Goal: Find specific page/section: Find specific page/section

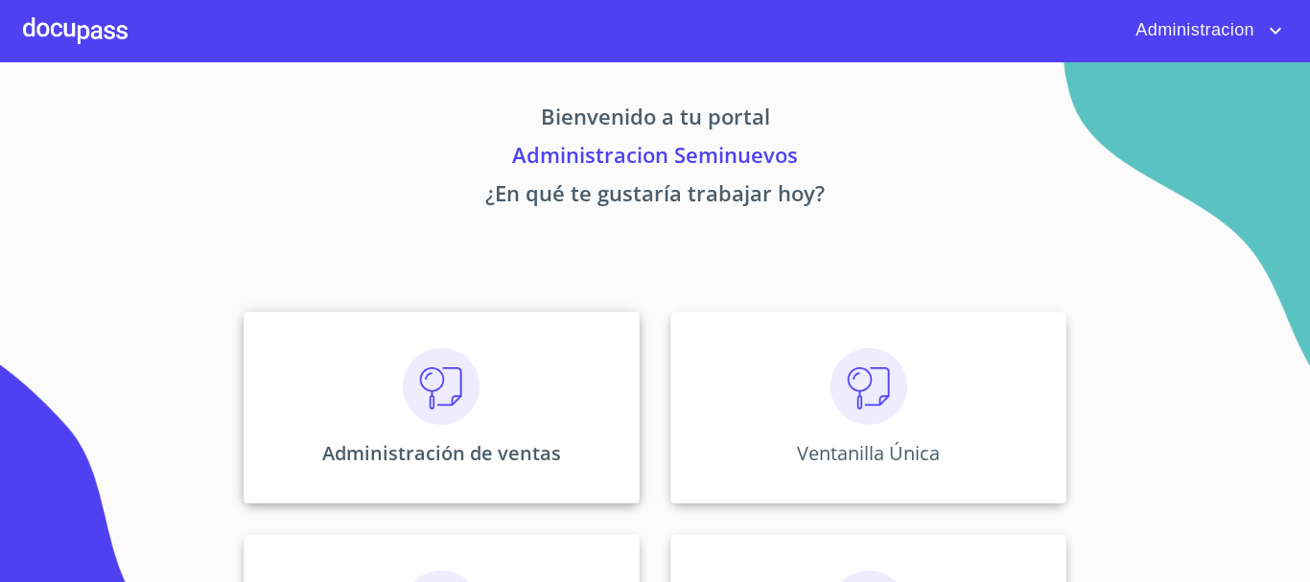
click at [403, 396] on img at bounding box center [441, 386] width 77 height 77
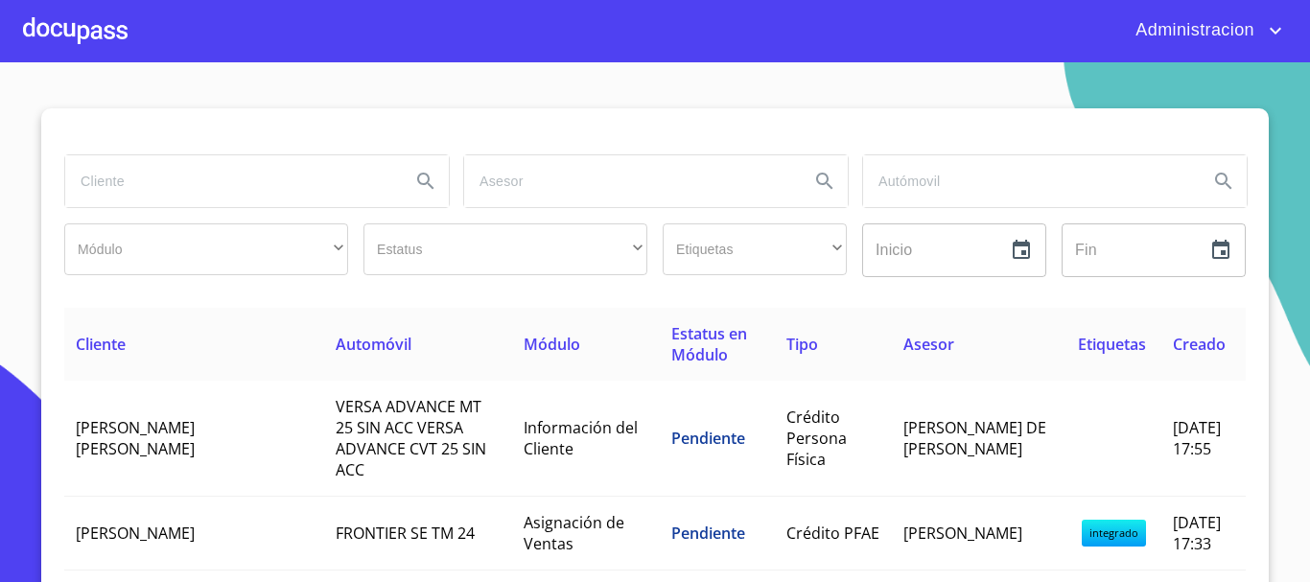
click at [367, 179] on input "search" at bounding box center [230, 181] width 330 height 52
type input "[PERSON_NAME]"
click at [417, 174] on icon "Search" at bounding box center [425, 181] width 16 height 16
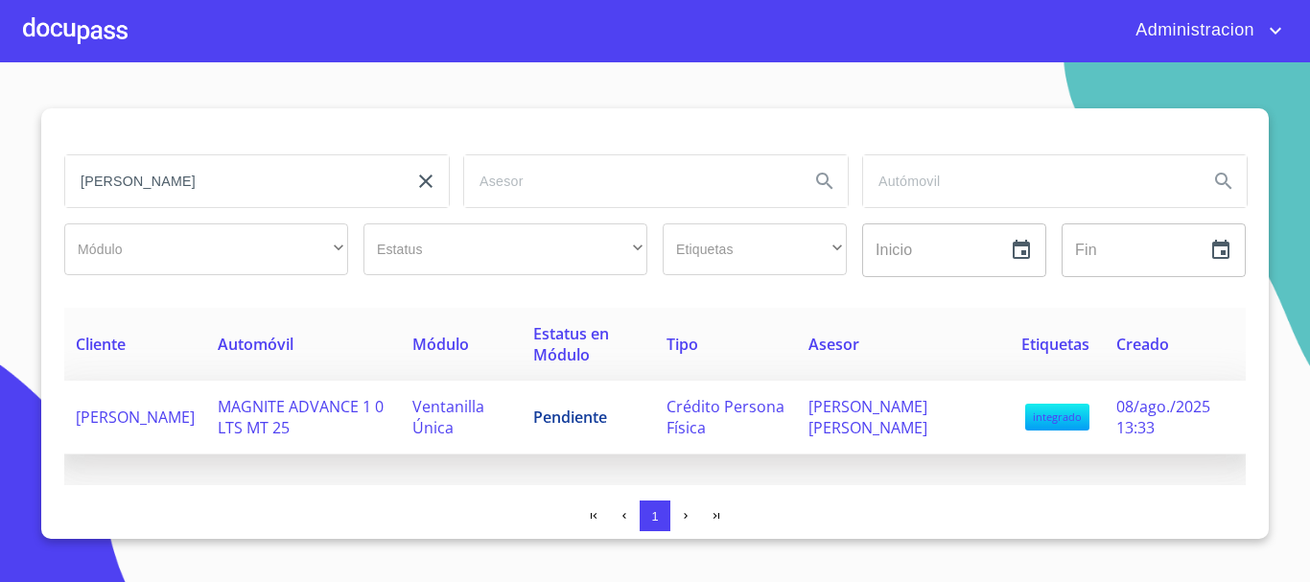
click at [195, 410] on span "[PERSON_NAME]" at bounding box center [135, 417] width 119 height 21
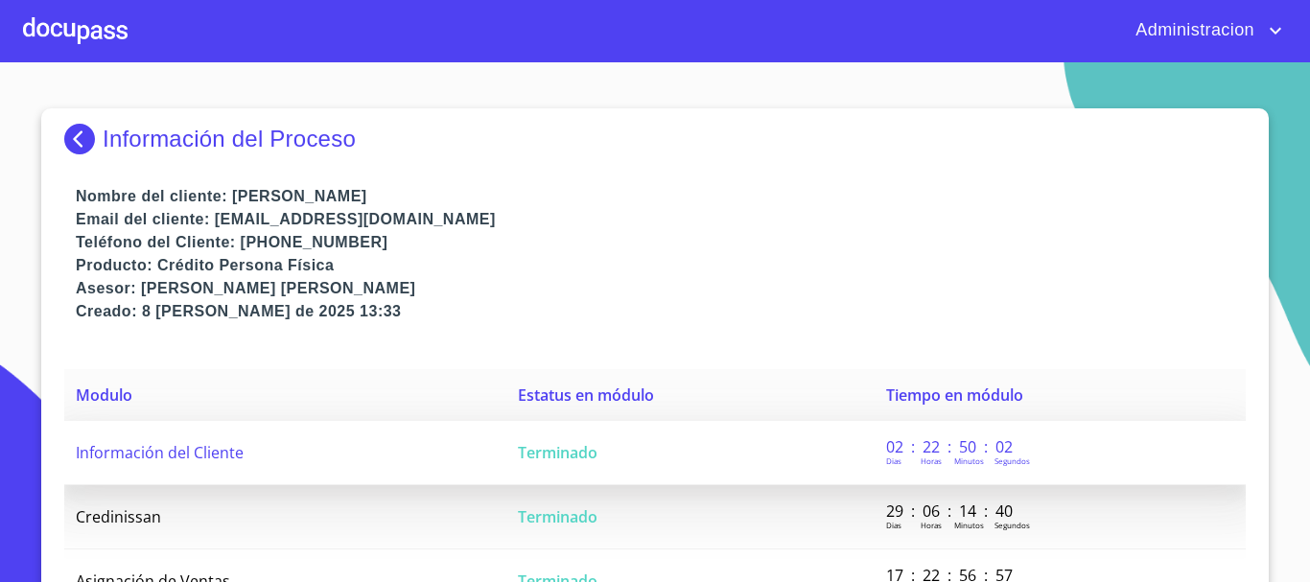
click at [282, 460] on td "Información del Cliente" at bounding box center [285, 453] width 442 height 64
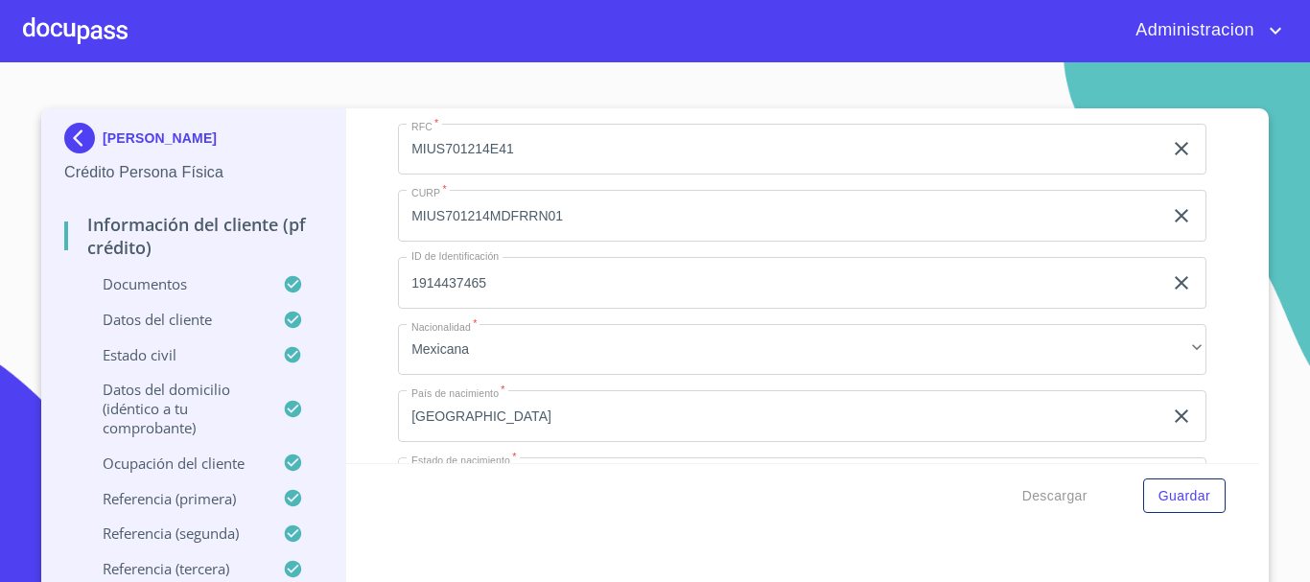
scroll to position [5620, 0]
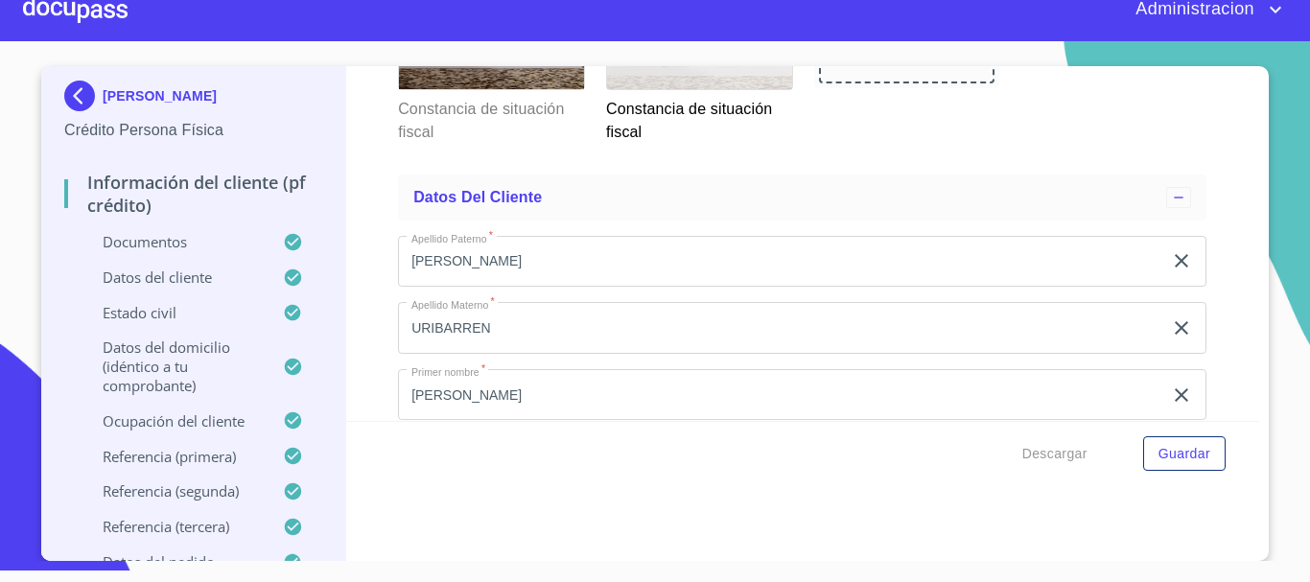
scroll to position [5401, 0]
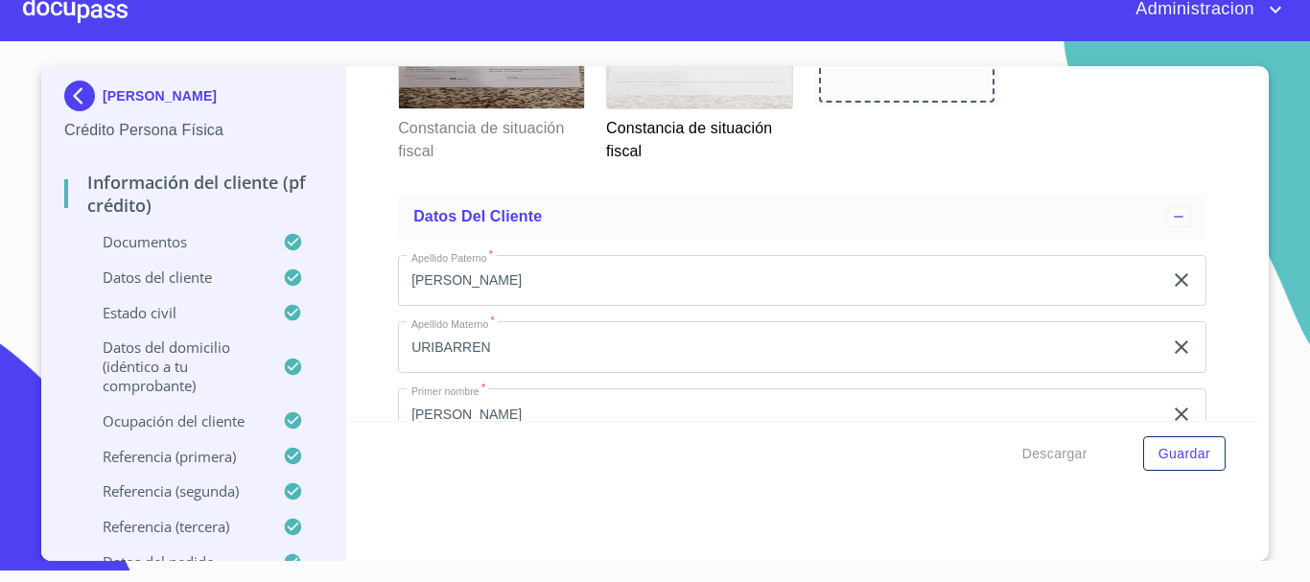
click at [86, 85] on img at bounding box center [83, 96] width 38 height 31
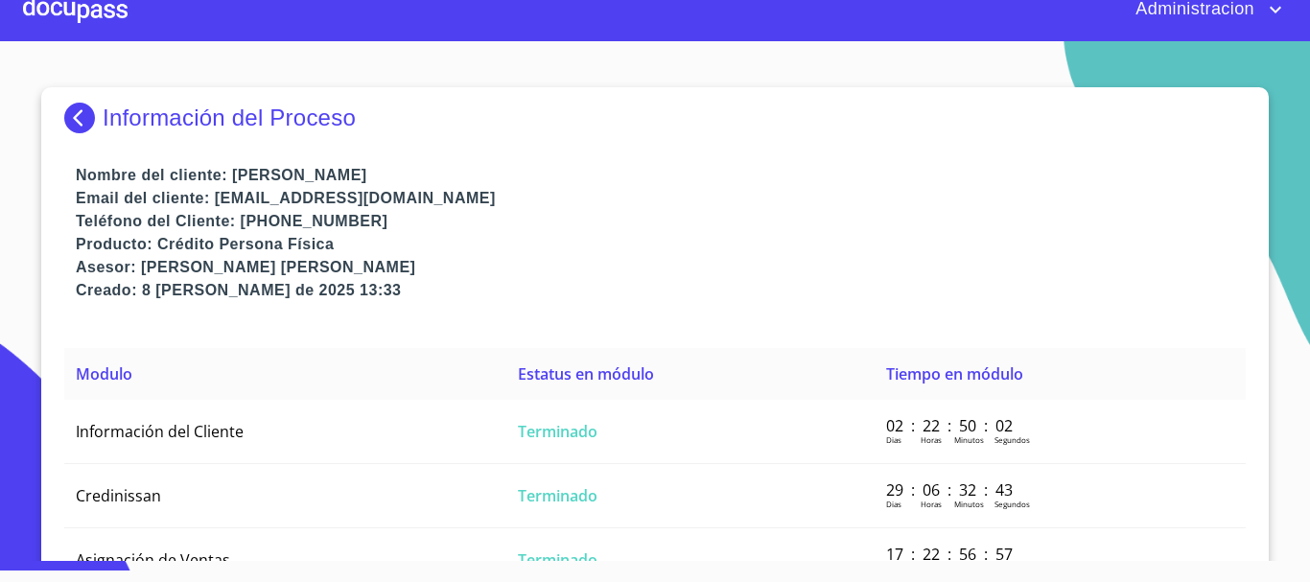
click at [82, 114] on img at bounding box center [83, 118] width 38 height 31
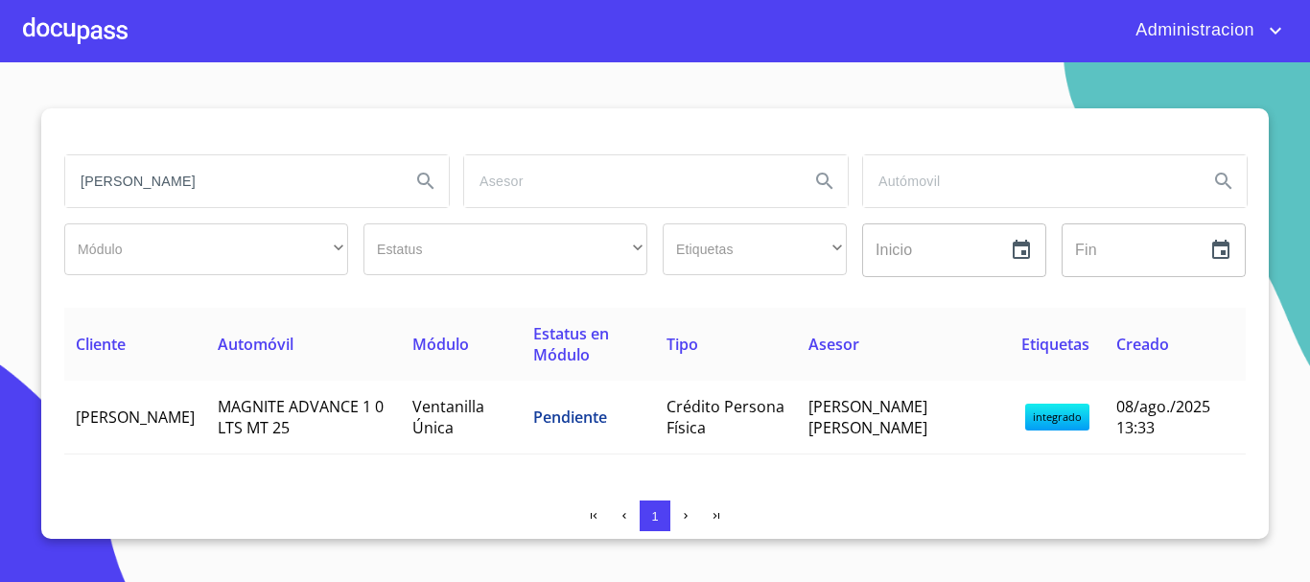
drag, startPoint x: 194, startPoint y: 190, endPoint x: 52, endPoint y: 164, distance: 144.3
click at [52, 164] on div "[PERSON_NAME] Módulo ​ ​ Estatus ​ ​ Etiquetas ​ ​ Inicio ​ Fin ​ Cliente Autom…" at bounding box center [655, 323] width 1228 height 431
type input "[PERSON_NAME]"
click at [412, 182] on button "Search" at bounding box center [426, 181] width 46 height 46
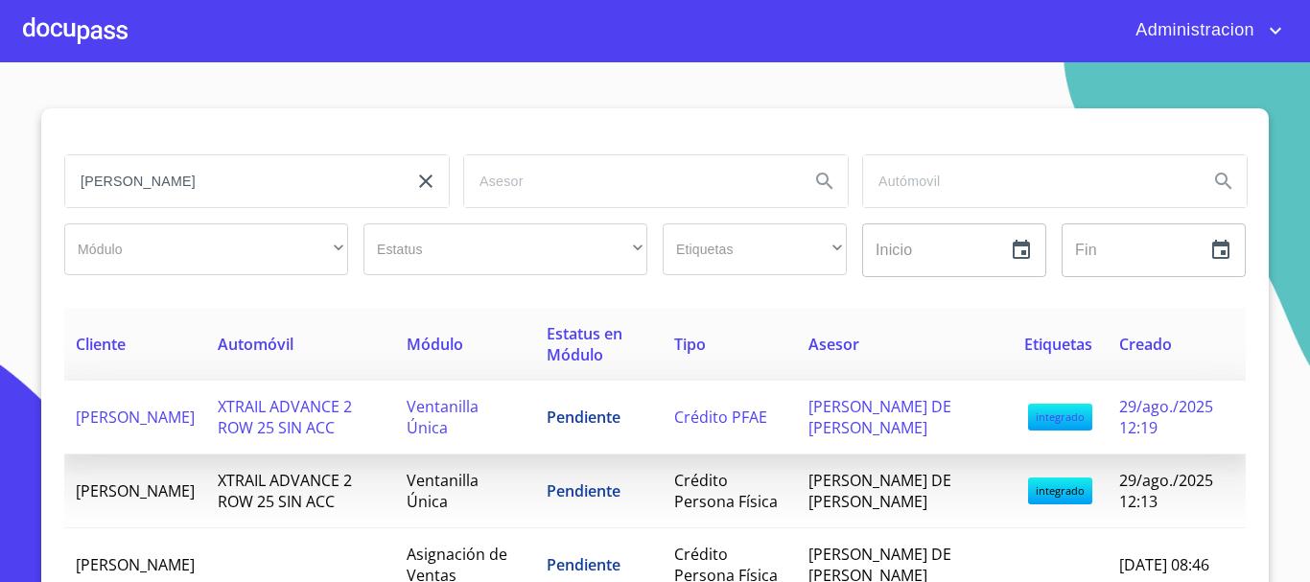
click at [112, 391] on td "[PERSON_NAME]" at bounding box center [135, 418] width 142 height 74
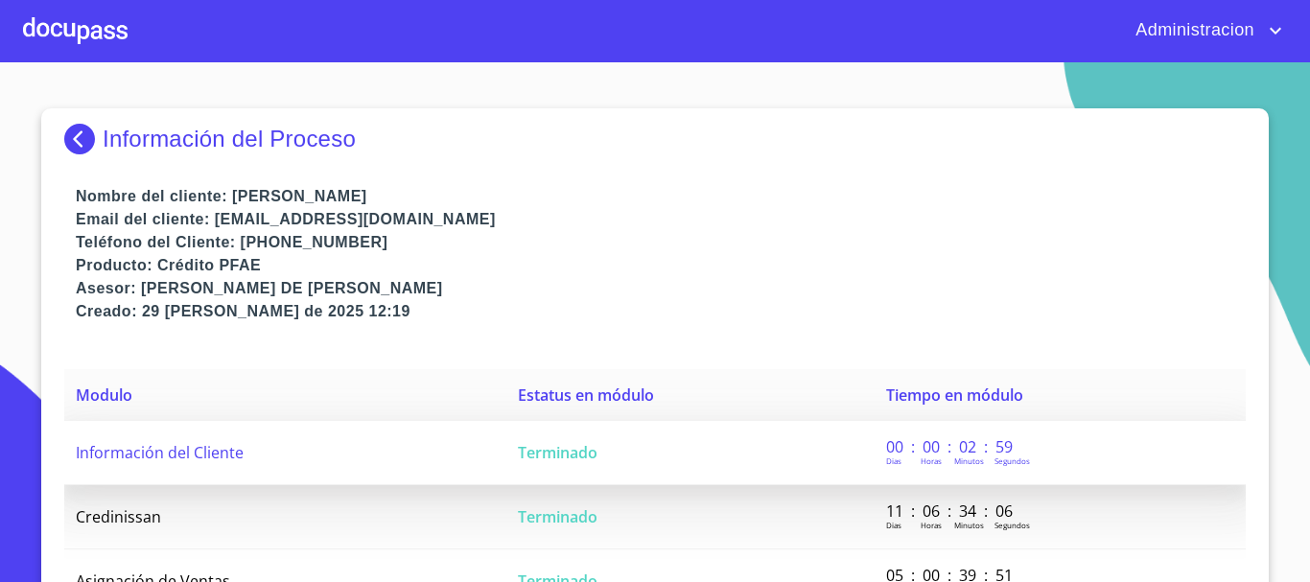
click at [157, 459] on span "Información del Cliente" at bounding box center [160, 452] width 168 height 21
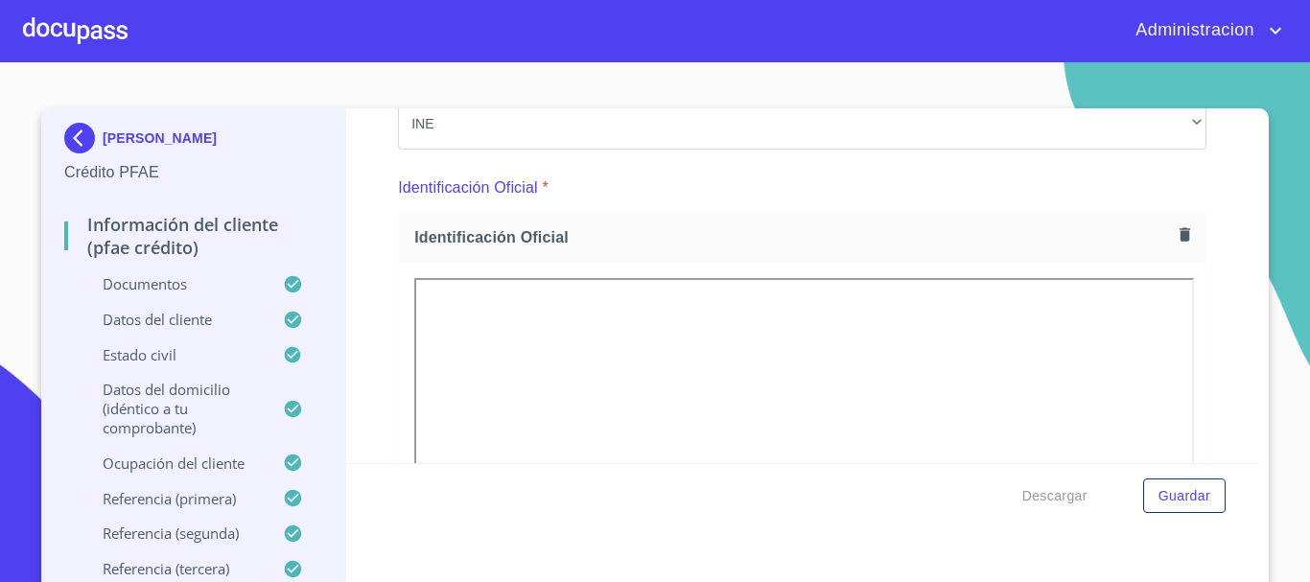
scroll to position [767, 0]
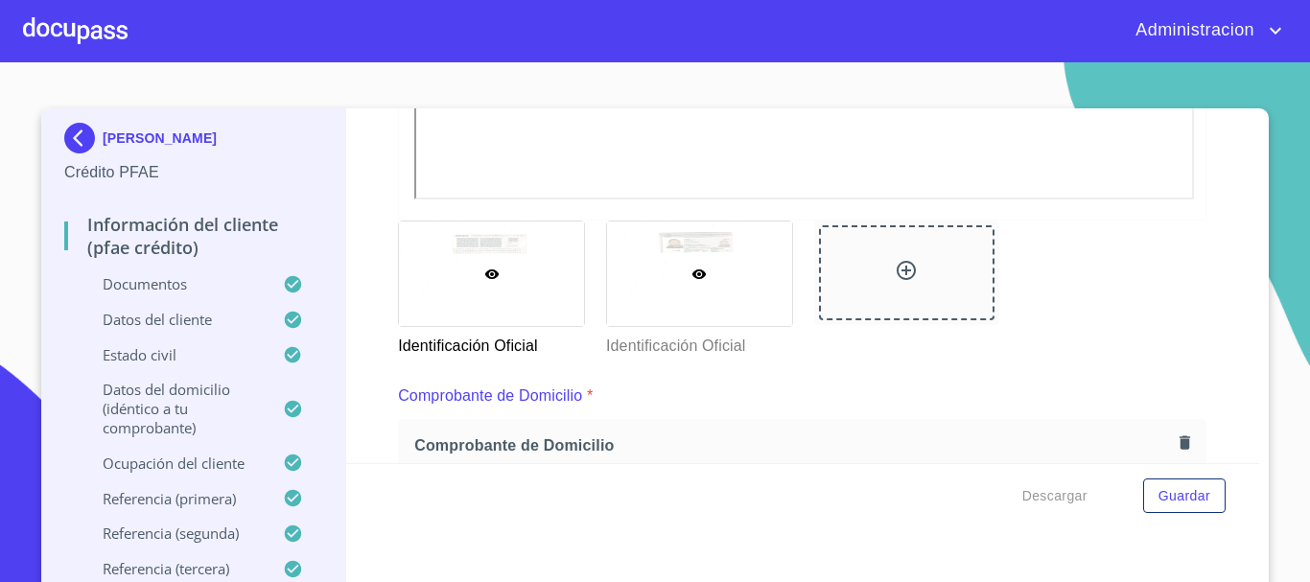
click at [682, 309] on div at bounding box center [699, 274] width 185 height 105
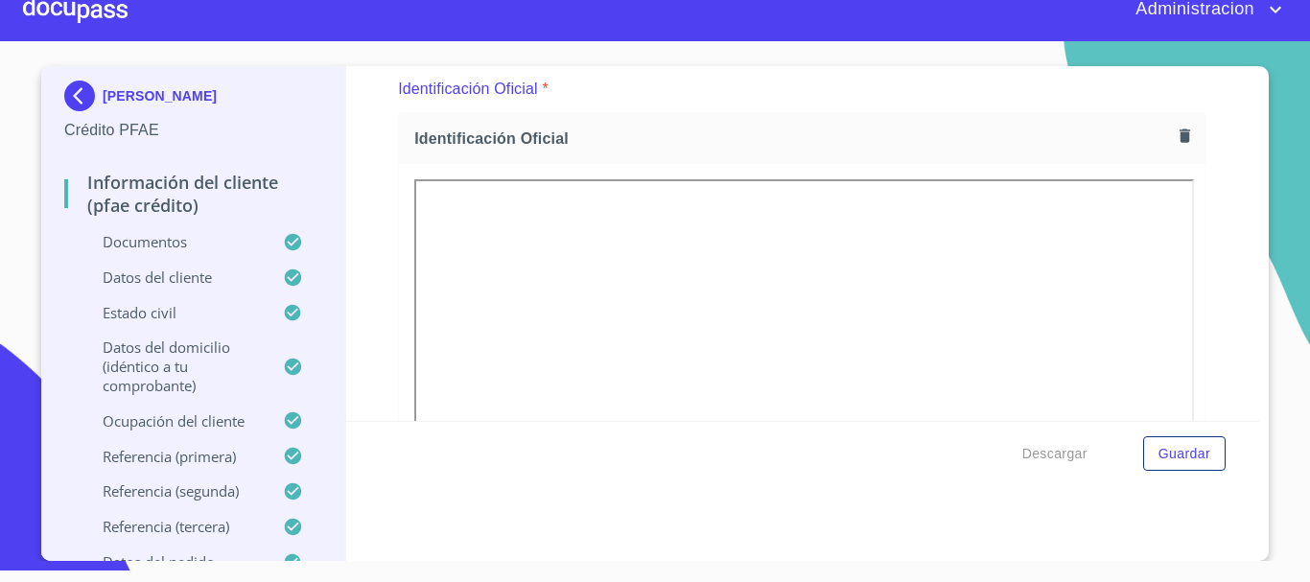
scroll to position [0, 0]
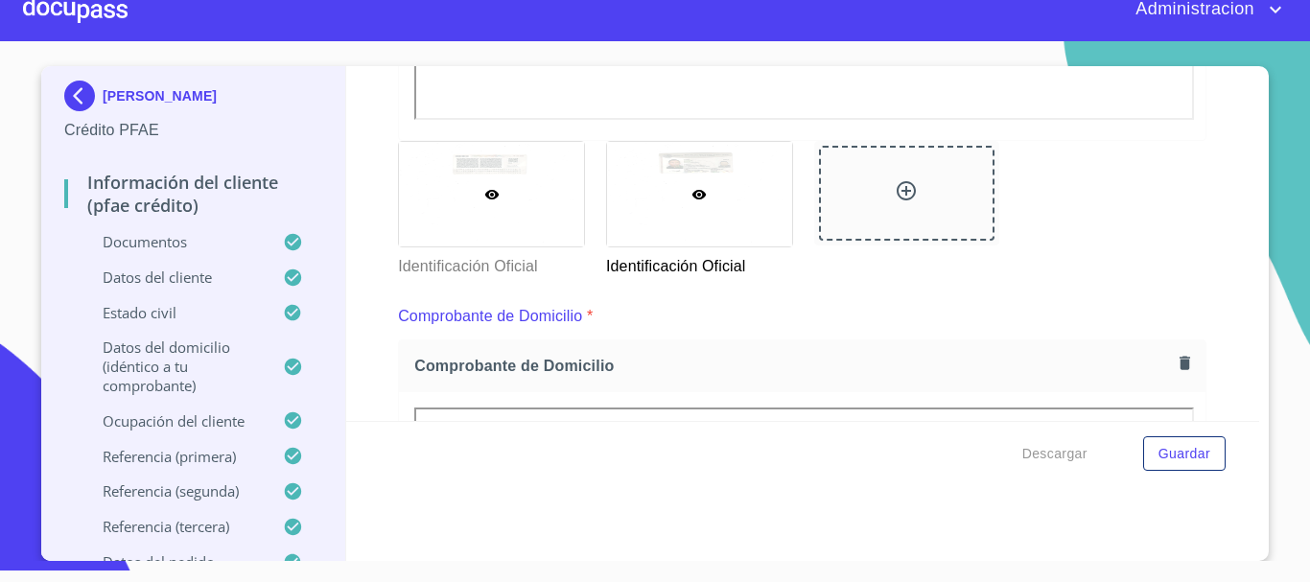
click at [474, 230] on div at bounding box center [491, 194] width 185 height 105
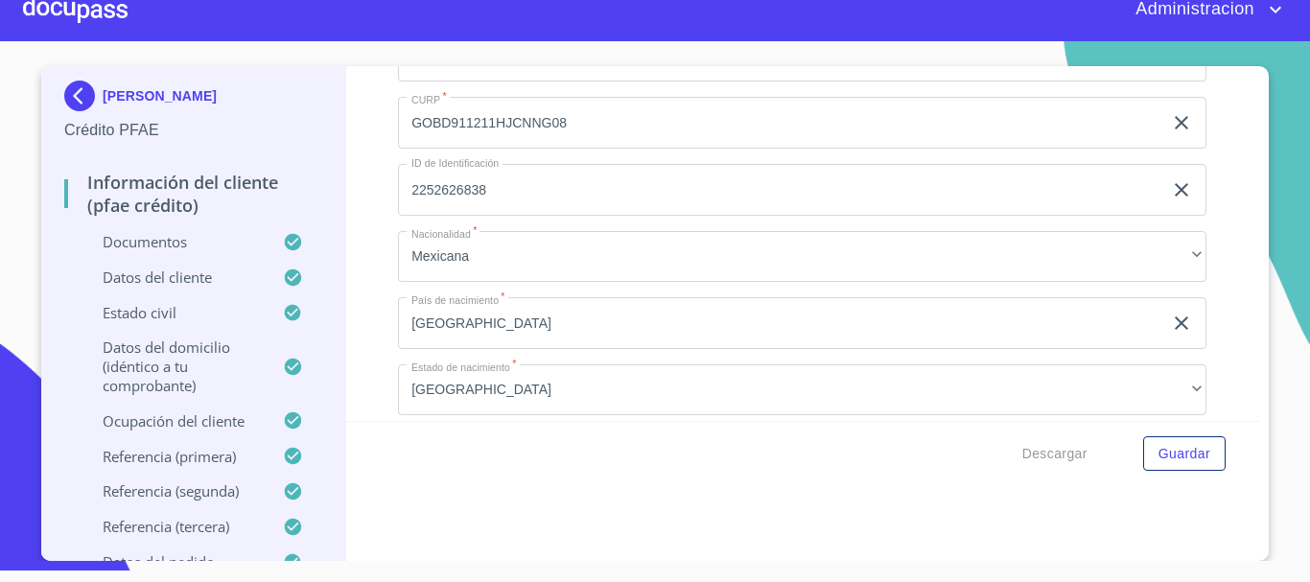
scroll to position [6464, 0]
